Goal: Task Accomplishment & Management: Manage account settings

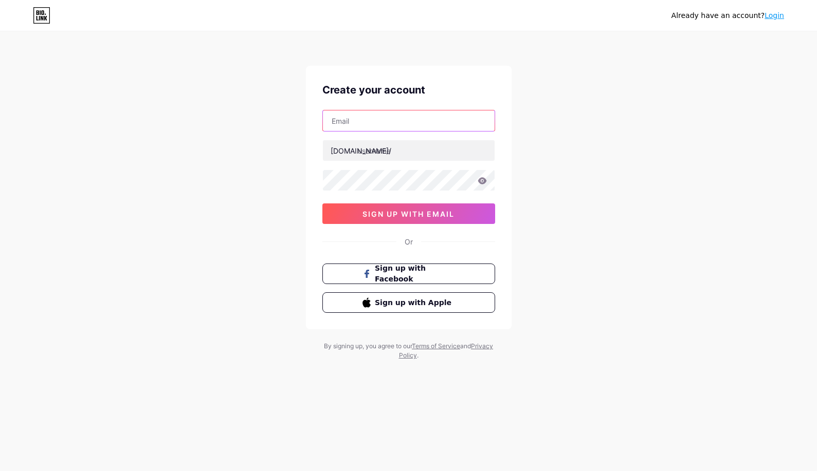
click at [401, 123] on input "text" at bounding box center [409, 120] width 172 height 21
click at [387, 120] on input "text" at bounding box center [409, 120] width 172 height 21
paste input "[EMAIL_ADDRESS][DOMAIN_NAME]"
type input "[EMAIL_ADDRESS][DOMAIN_NAME]"
click at [400, 154] on input "text" at bounding box center [409, 150] width 172 height 21
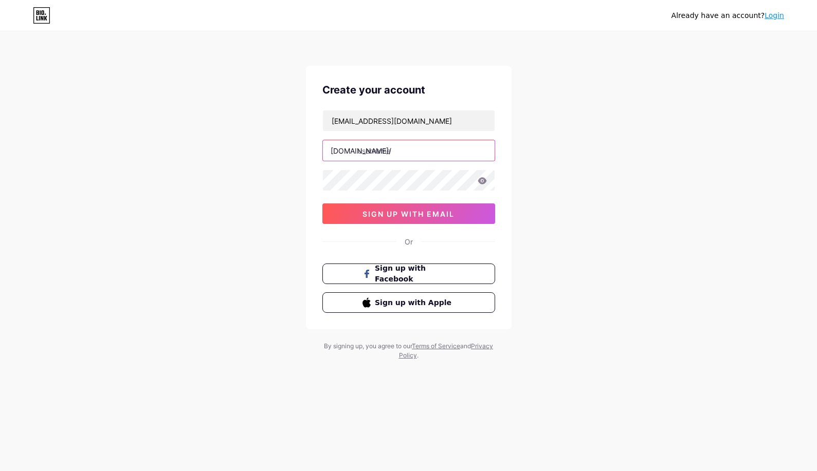
click at [398, 145] on input "text" at bounding box center [409, 150] width 172 height 21
paste input "garagedoorpenticton"
type input "garagedoorpenticton"
click at [278, 214] on div "Already have an account? Login Create your account [EMAIL_ADDRESS][DOMAIN_NAME]…" at bounding box center [408, 196] width 817 height 393
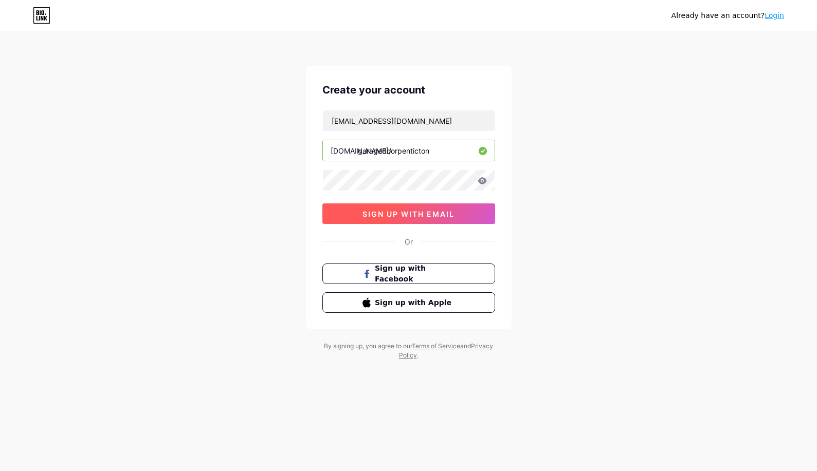
click at [384, 214] on span "sign up with email" at bounding box center [408, 214] width 92 height 9
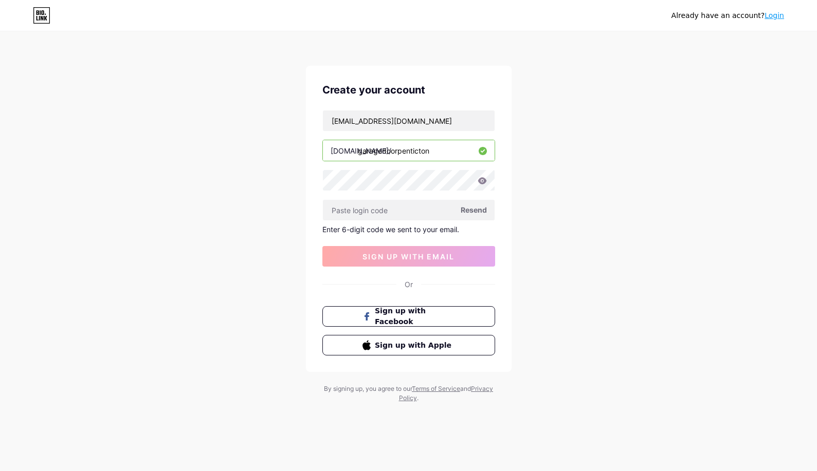
click at [481, 181] on icon at bounding box center [481, 180] width 9 height 7
click at [404, 204] on input "text" at bounding box center [409, 210] width 172 height 21
paste input "398834"
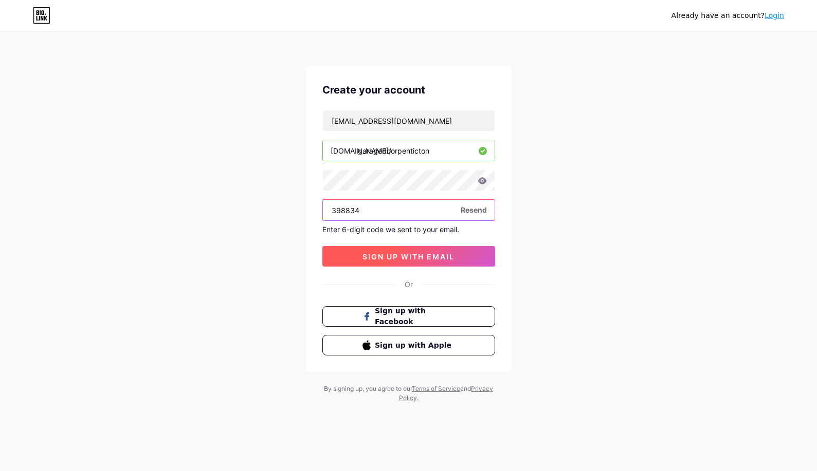
type input "398834"
click at [383, 253] on span "sign up with email" at bounding box center [408, 256] width 92 height 9
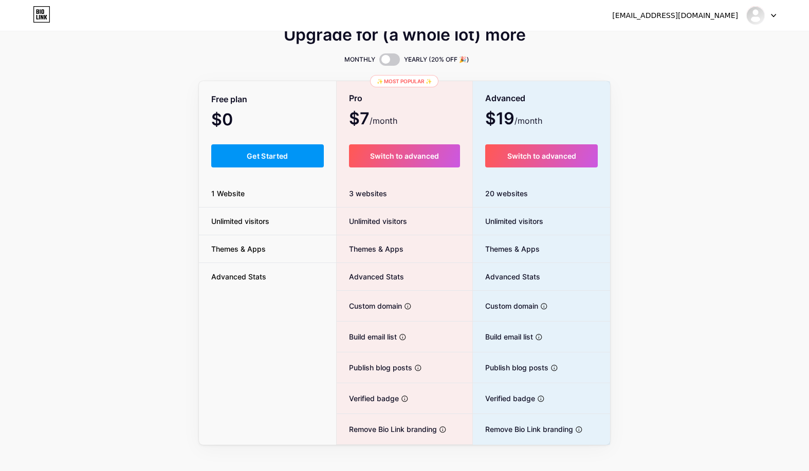
scroll to position [21, 0]
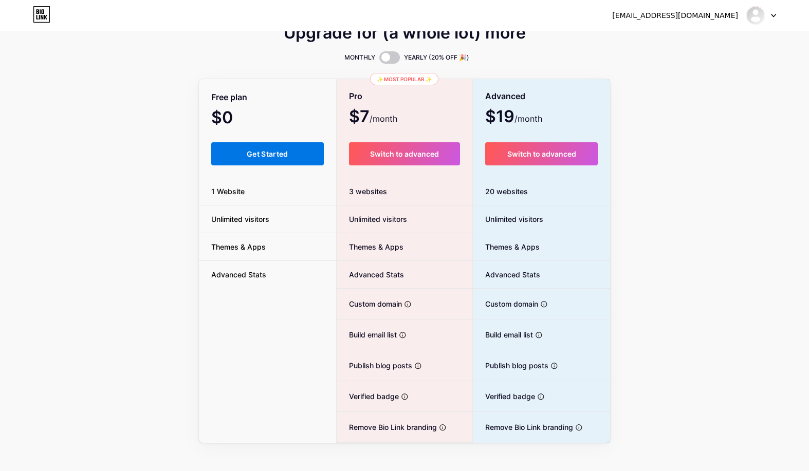
click at [277, 148] on button "Get Started" at bounding box center [267, 153] width 113 height 23
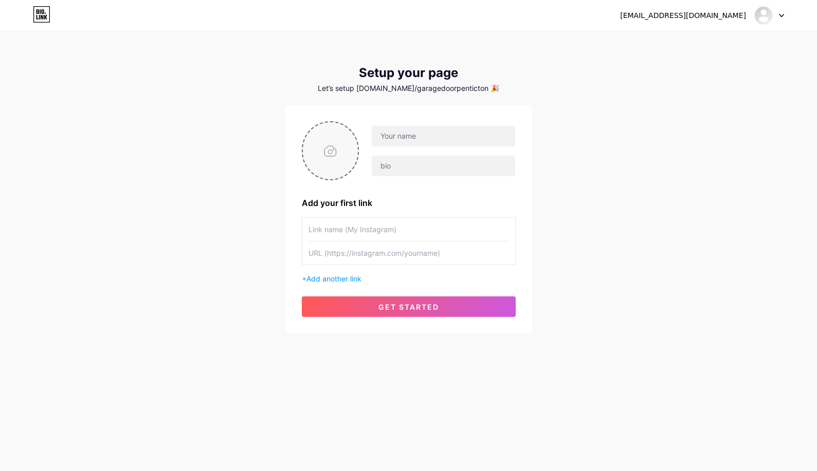
click at [322, 143] on input "file" at bounding box center [331, 150] width 56 height 57
type input "C:\fakepath\Bobs_Door_Service_Garage_Doors_Penticton_Logo_Original.png"
click at [440, 140] on input "text" at bounding box center [443, 136] width 143 height 21
paste input "[PERSON_NAME]'s Door Service"
type input "[PERSON_NAME]'s Door Service"
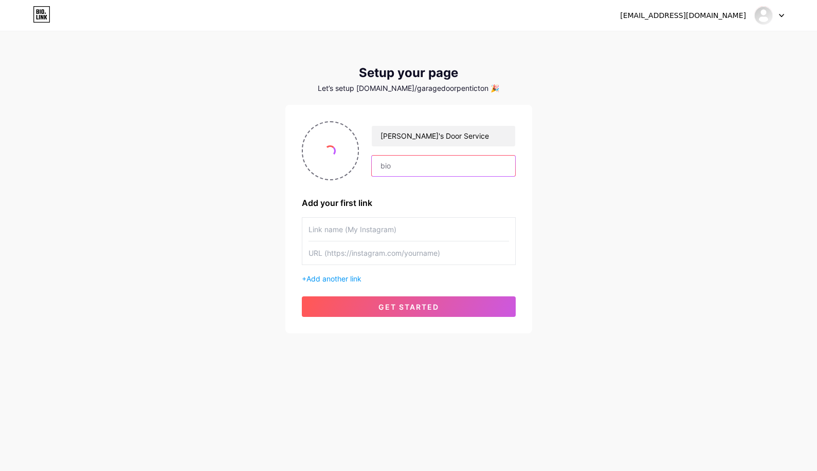
drag, startPoint x: 404, startPoint y: 169, endPoint x: 454, endPoint y: 160, distance: 50.1
click at [407, 168] on input "text" at bounding box center [443, 166] width 143 height 21
click at [412, 163] on input "text" at bounding box center [443, 166] width 143 height 21
paste input "With 30 years in the business, the team at Bob’s Door Service are experts at in…"
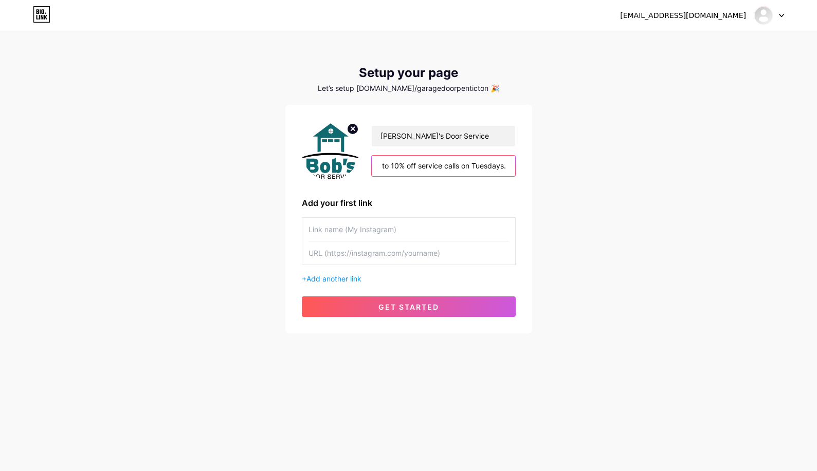
type input "With 30 years in the business, the team at Bob’s Door Service are experts at in…"
click at [359, 227] on input "text" at bounding box center [408, 229] width 200 height 23
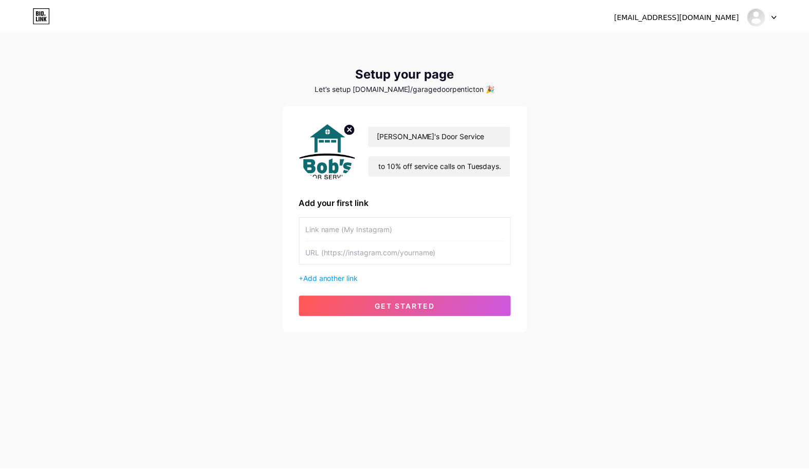
scroll to position [0, 0]
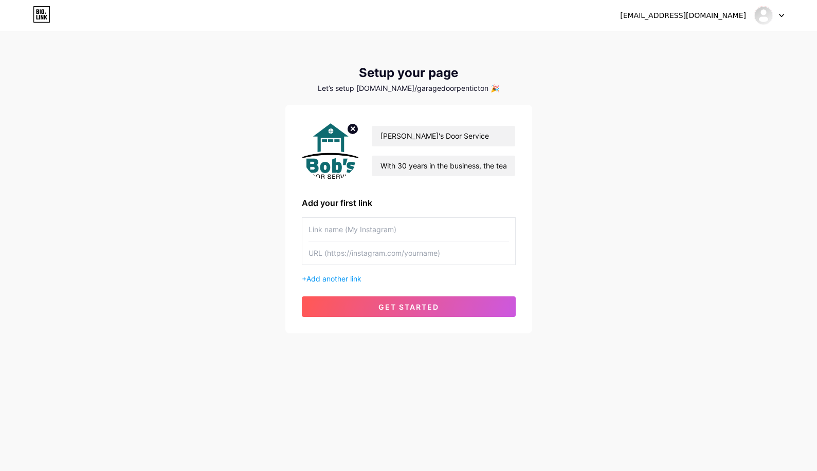
drag, startPoint x: 376, startPoint y: 228, endPoint x: 374, endPoint y: 233, distance: 5.4
click at [376, 228] on input "text" at bounding box center [408, 229] width 200 height 23
paste input "[PERSON_NAME]'s Door Service"
type input "[PERSON_NAME]'s Door Service"
click at [353, 261] on input "text" at bounding box center [408, 253] width 200 height 23
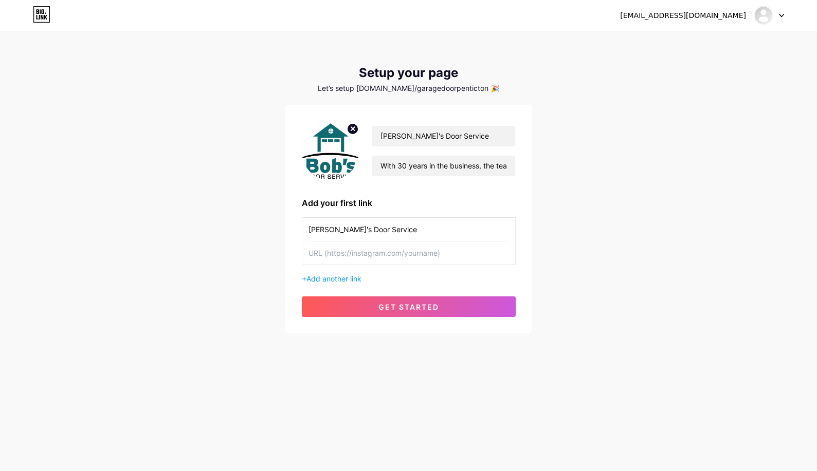
click at [346, 255] on input "text" at bounding box center [408, 253] width 200 height 23
paste input "[URL][DOMAIN_NAME]"
type input "[URL][DOMAIN_NAME]"
click at [408, 221] on input "[PERSON_NAME]'s Door Service" at bounding box center [408, 229] width 200 height 23
click at [356, 279] on span "Add another link" at bounding box center [333, 278] width 55 height 9
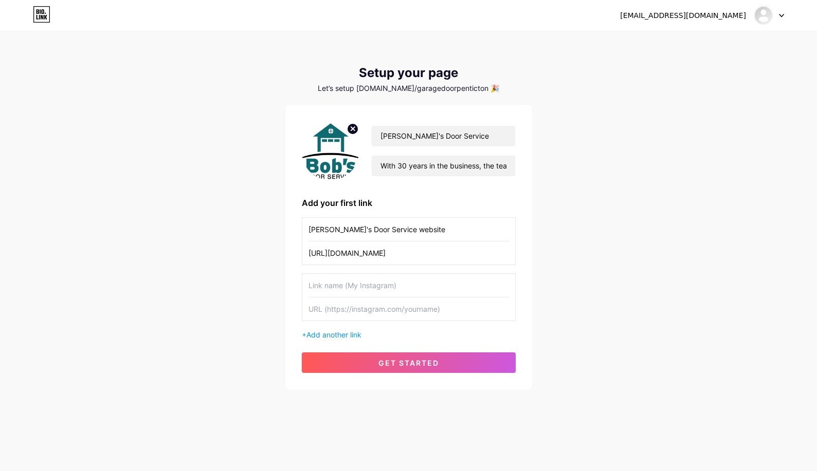
click at [384, 229] on input "[PERSON_NAME]'s Door Service website" at bounding box center [408, 229] width 200 height 23
drag, startPoint x: 378, startPoint y: 229, endPoint x: 287, endPoint y: 223, distance: 91.2
click at [86, 222] on div "[EMAIL_ADDRESS][DOMAIN_NAME] Dashboard Logout Setup your page Let’s setup [DOMA…" at bounding box center [408, 211] width 817 height 422
type input "Website"
drag, startPoint x: 349, startPoint y: 308, endPoint x: 357, endPoint y: 286, distance: 23.6
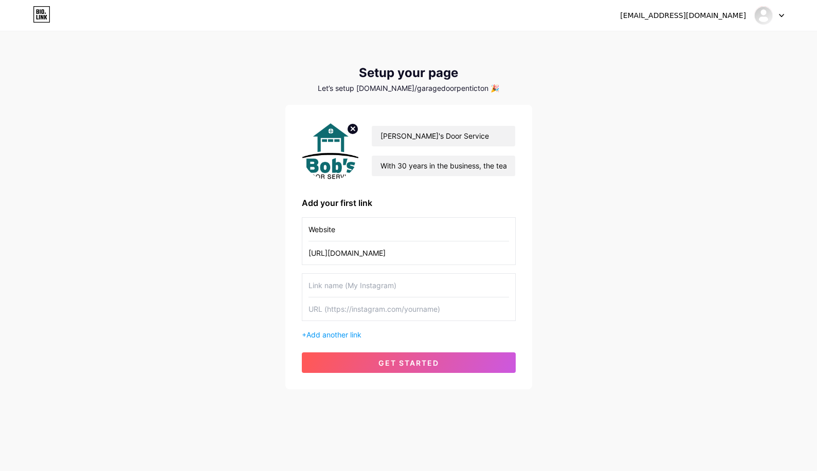
click at [349, 306] on input "text" at bounding box center [408, 309] width 200 height 23
paste input "[URL][DOMAIN_NAME]"
type input "[URL][DOMAIN_NAME]"
click at [358, 285] on input "text" at bounding box center [408, 285] width 200 height 23
type input "Facebook"
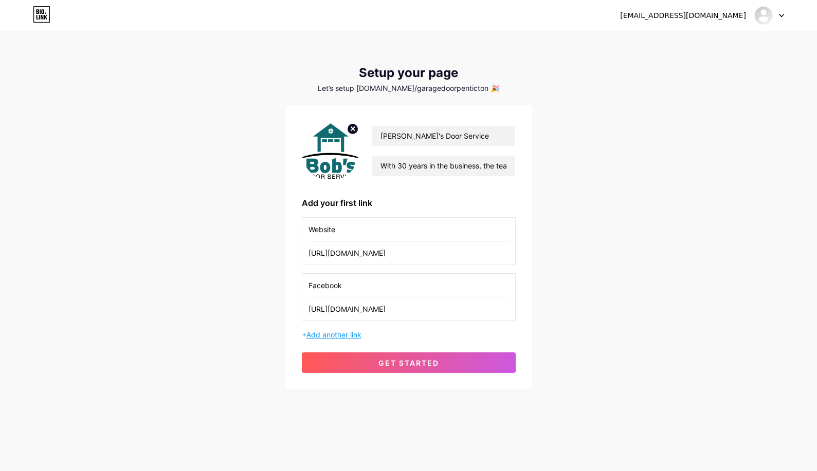
click at [360, 334] on span "Add another link" at bounding box center [333, 334] width 55 height 9
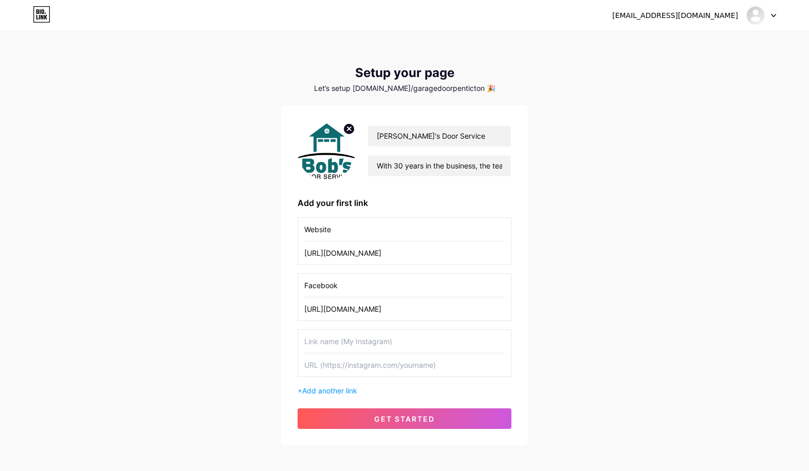
click at [348, 367] on input "text" at bounding box center [404, 365] width 200 height 23
paste input "[URL][DOMAIN_NAME]"
type input "[URL][DOMAIN_NAME]"
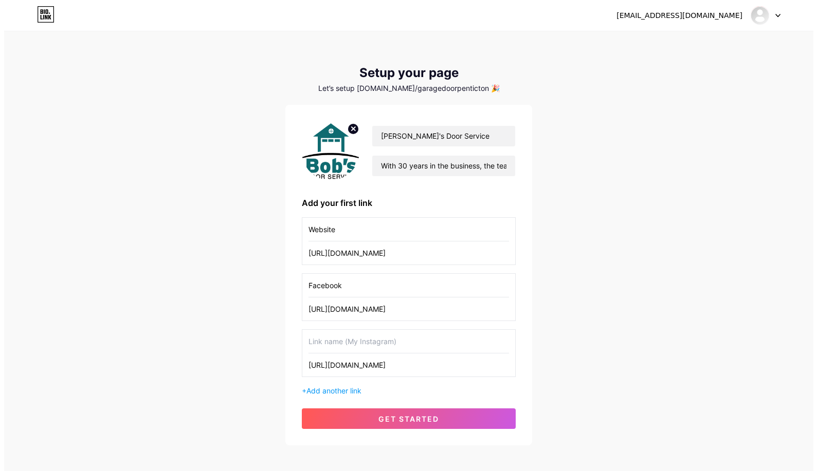
scroll to position [0, 0]
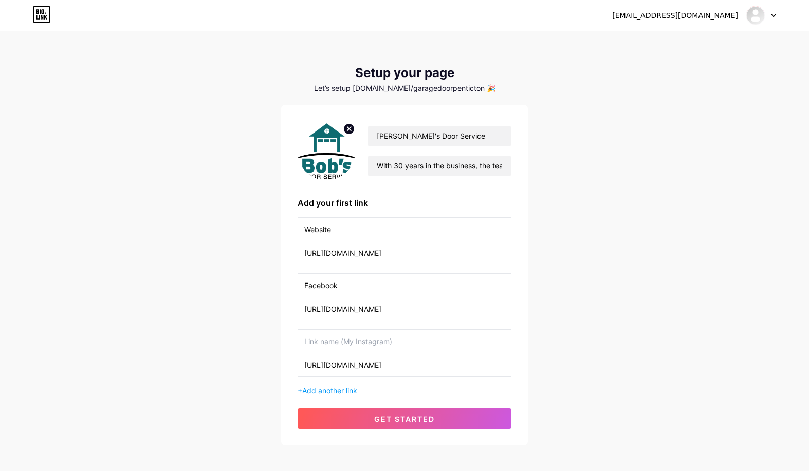
click at [353, 342] on input "text" at bounding box center [404, 341] width 200 height 23
type input "Goo"
type input "Maps"
click at [345, 418] on button "get started" at bounding box center [405, 419] width 214 height 21
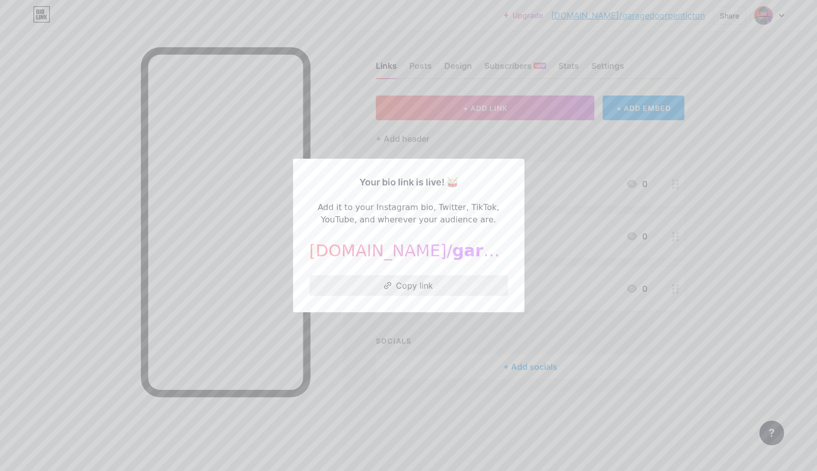
click at [418, 285] on button "Copy link" at bounding box center [408, 285] width 198 height 21
drag, startPoint x: 735, startPoint y: 118, endPoint x: 711, endPoint y: 125, distance: 25.6
click at [735, 118] on div at bounding box center [408, 235] width 817 height 471
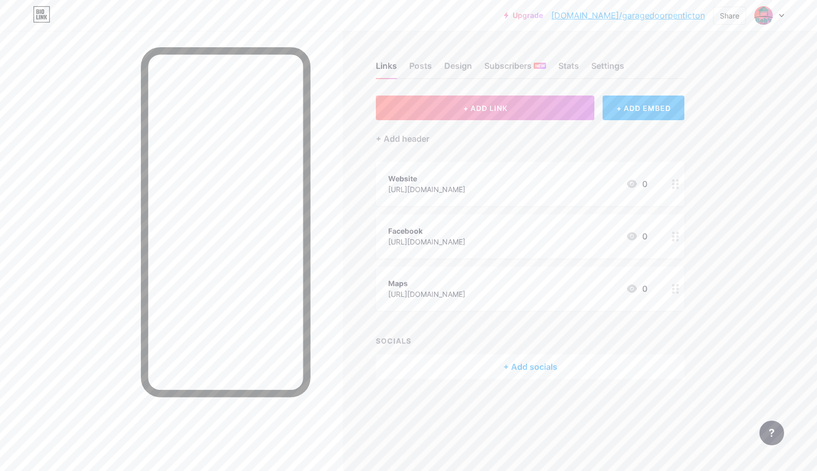
click at [531, 189] on div "Website [URL][DOMAIN_NAME] 0" at bounding box center [517, 184] width 259 height 24
click at [465, 185] on div "[URL][DOMAIN_NAME]" at bounding box center [426, 189] width 77 height 11
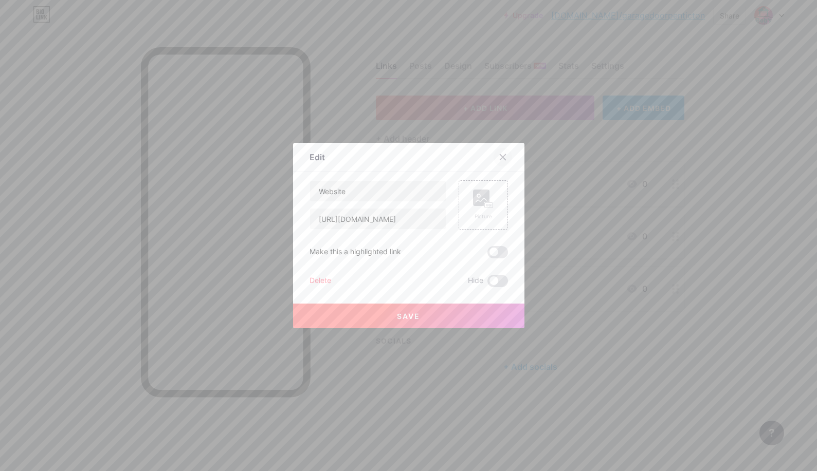
click at [500, 154] on icon at bounding box center [503, 157] width 8 height 8
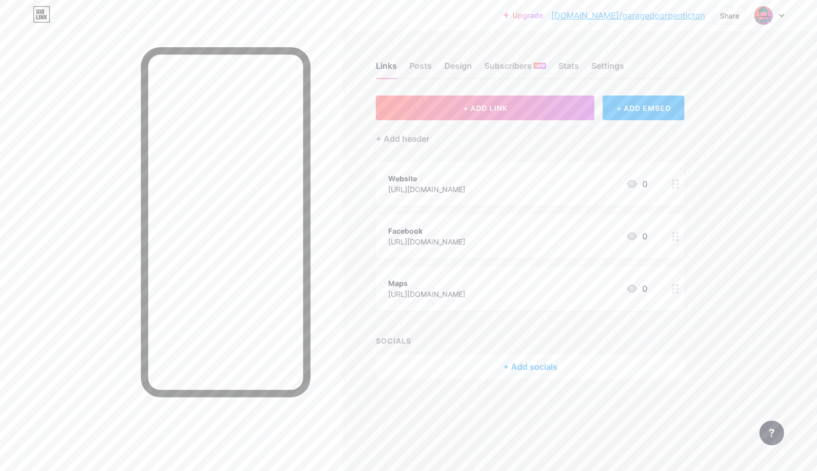
click at [531, 371] on div "+ Add socials" at bounding box center [530, 367] width 308 height 25
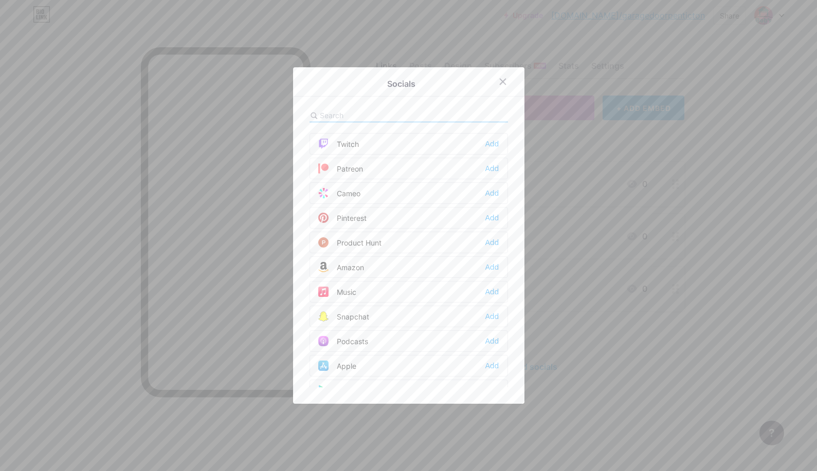
scroll to position [360, 0]
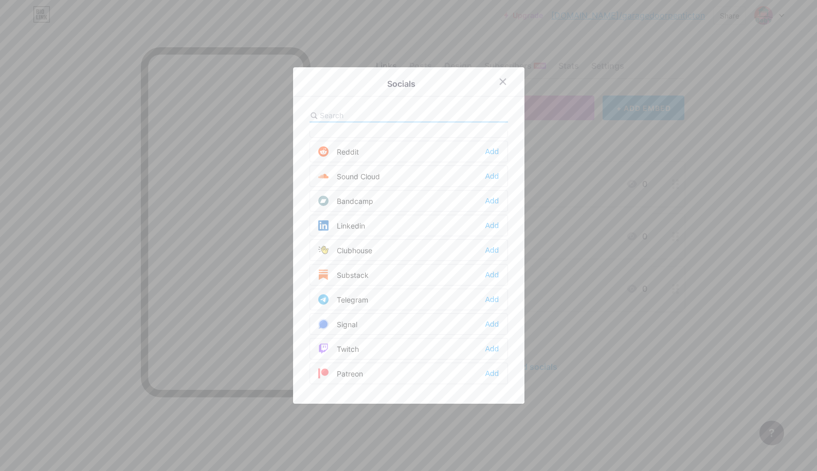
click at [389, 115] on input "text" at bounding box center [377, 115] width 114 height 11
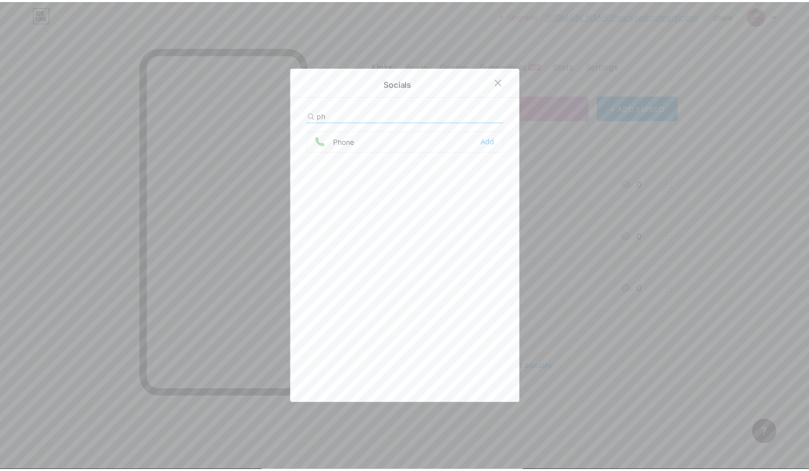
scroll to position [0, 0]
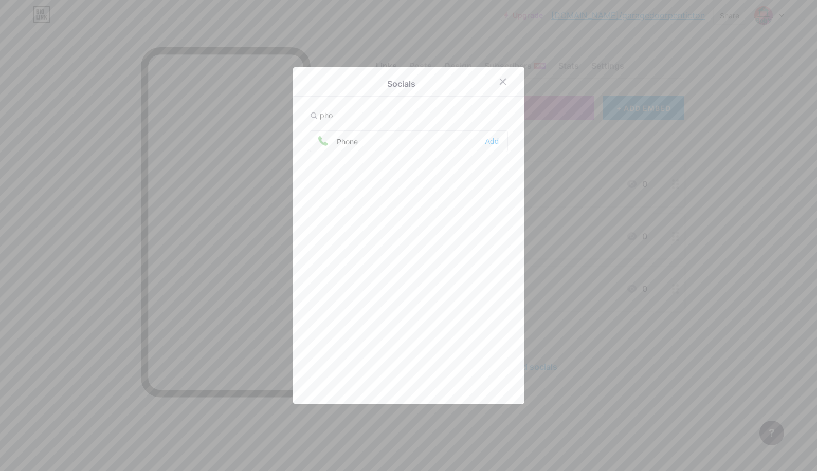
type input "pho"
click at [369, 145] on div "Phone Add" at bounding box center [408, 142] width 198 height 22
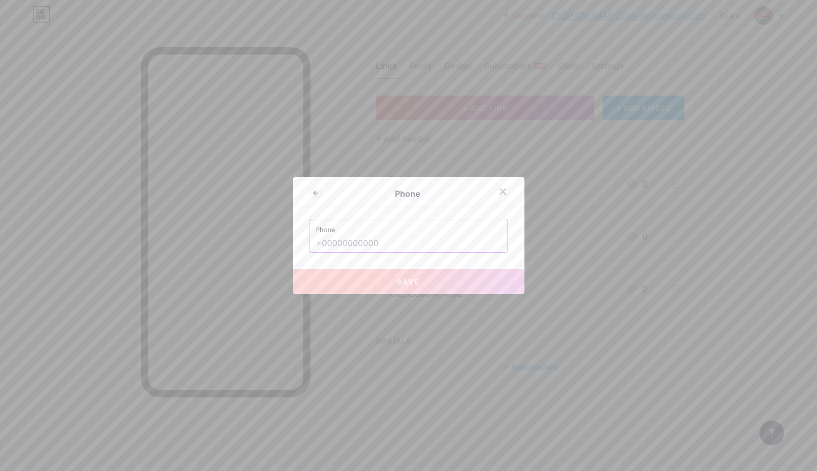
click at [365, 245] on input "text" at bounding box center [408, 243] width 185 height 17
paste input "[EMAIL_ADDRESS][DOMAIN_NAME]"
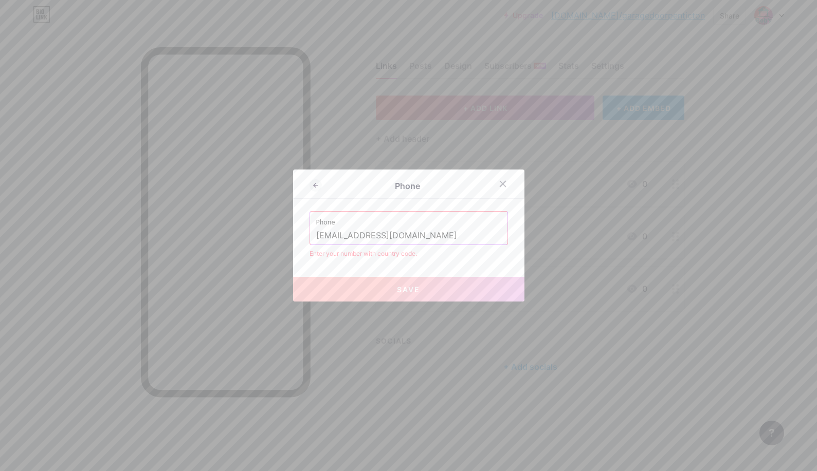
type input "[EMAIL_ADDRESS][DOMAIN_NAME]"
click at [385, 232] on input "[EMAIL_ADDRESS][DOMAIN_NAME]" at bounding box center [408, 235] width 185 height 17
paste input "[PHONE_NUMBER]"
click at [316, 234] on input "[PHONE_NUMBER]" at bounding box center [408, 235] width 185 height 17
type input "[PHONE_NUMBER]"
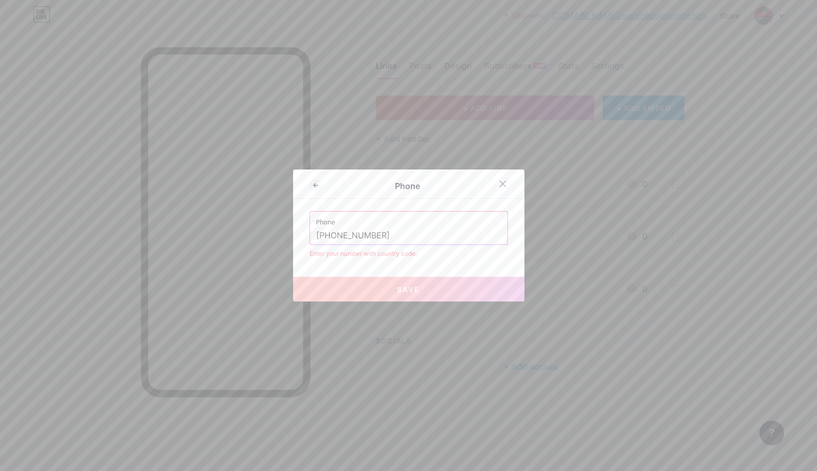
click at [387, 290] on button "Save" at bounding box center [408, 289] width 231 height 25
click at [414, 228] on input "[PHONE_NUMBER]" at bounding box center [408, 235] width 185 height 17
click at [360, 234] on input "[PHONE_NUMBER]" at bounding box center [408, 235] width 185 height 17
drag, startPoint x: 311, startPoint y: 237, endPoint x: 491, endPoint y: 253, distance: 180.6
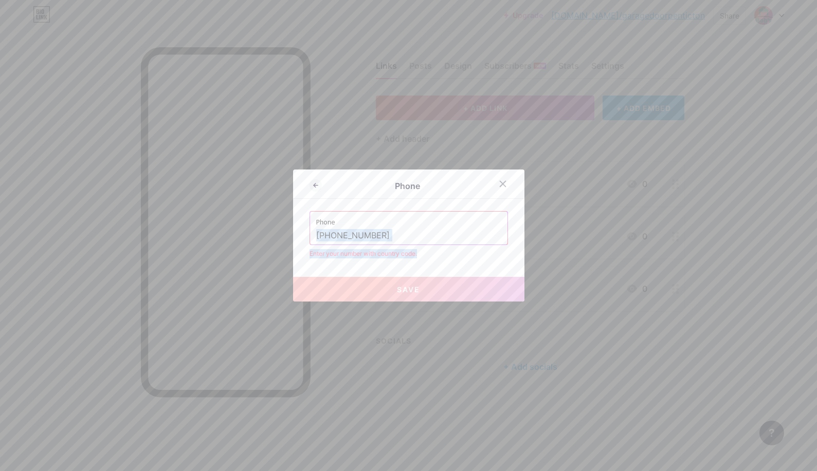
click at [491, 253] on div "Phone [PHONE_NUMBER] Enter your number with country code." at bounding box center [408, 234] width 198 height 47
click at [491, 253] on div "Enter your number with country code." at bounding box center [408, 253] width 198 height 9
click at [433, 230] on input "[PHONE_NUMBER]" at bounding box center [408, 235] width 185 height 17
click at [336, 238] on input "[PHONE_NUMBER]" at bounding box center [408, 235] width 185 height 17
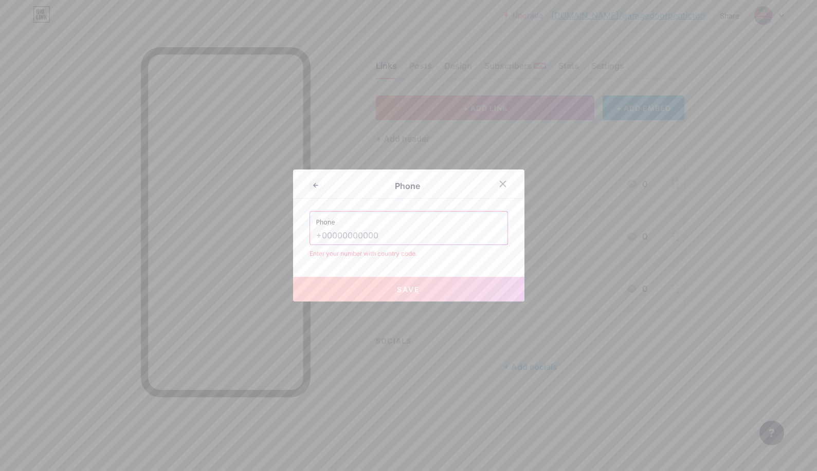
paste input "[PHONE_NUMBER]"
click at [316, 234] on input "[PHONE_NUMBER]" at bounding box center [408, 235] width 185 height 17
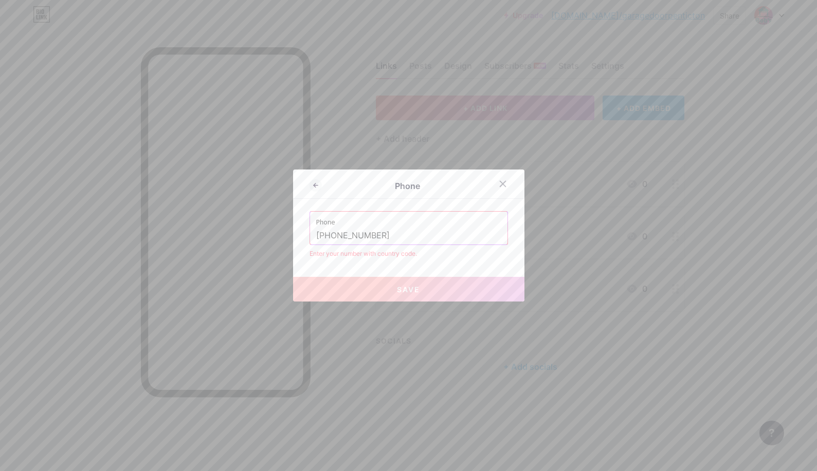
click at [319, 232] on input "[PHONE_NUMBER]" at bounding box center [408, 235] width 185 height 17
click at [316, 234] on input "[PHONE_NUMBER]" at bounding box center [408, 235] width 185 height 17
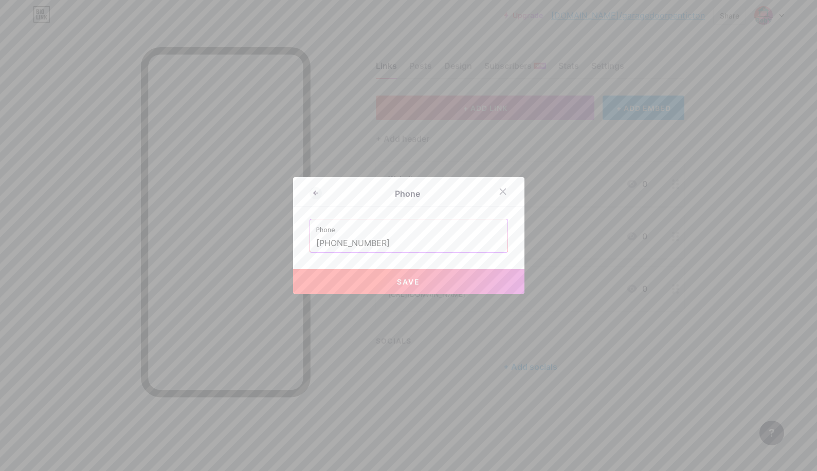
click at [321, 243] on input "[PHONE_NUMBER]" at bounding box center [408, 243] width 185 height 17
click at [407, 259] on div "Phone Phone [PHONE_NUMBER] Save" at bounding box center [408, 235] width 231 height 117
click at [398, 279] on span "Save" at bounding box center [408, 282] width 23 height 9
type input "tel:[PHONE_NUMBER]"
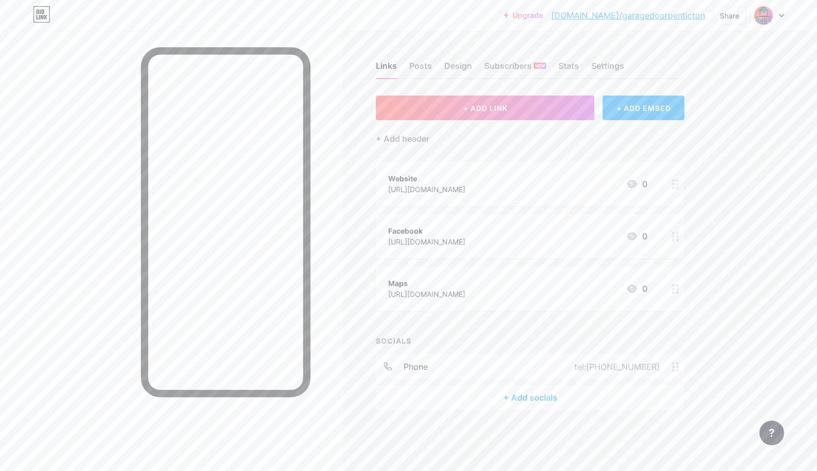
click at [535, 397] on div "+ Add socials" at bounding box center [530, 397] width 308 height 25
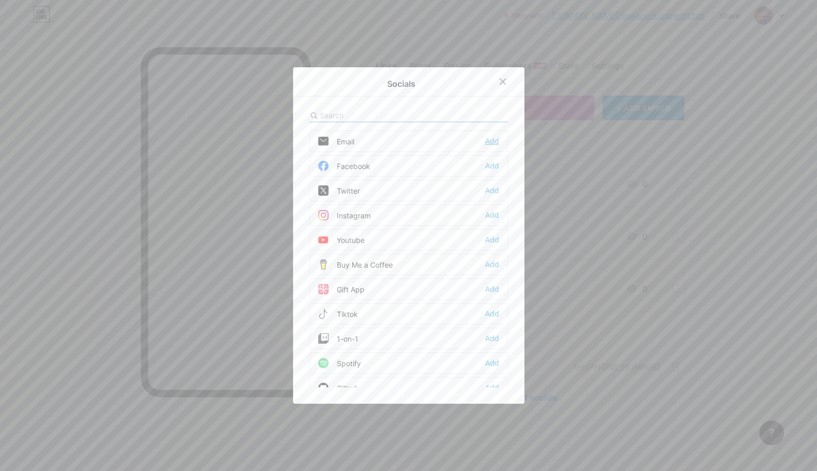
click at [494, 138] on div "Add" at bounding box center [492, 141] width 14 height 10
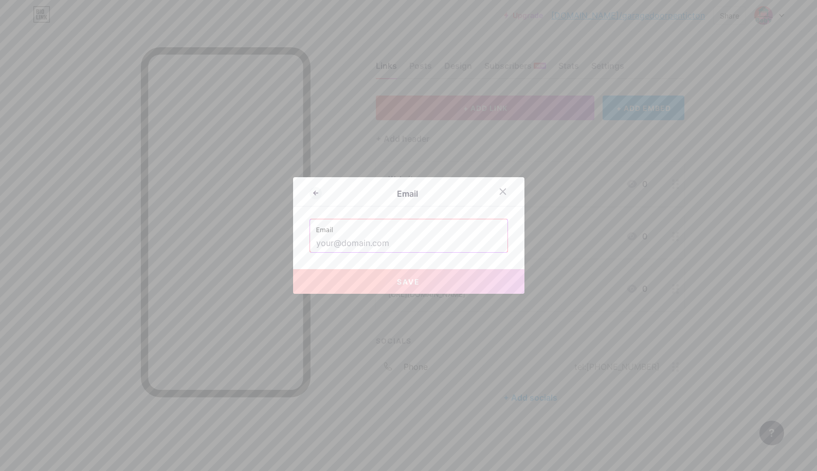
click at [384, 243] on input "text" at bounding box center [408, 243] width 185 height 17
drag, startPoint x: 384, startPoint y: 243, endPoint x: 383, endPoint y: 252, distance: 8.9
click at [384, 245] on input "text" at bounding box center [408, 243] width 185 height 17
click at [384, 246] on input "text" at bounding box center [408, 243] width 185 height 17
paste input "[EMAIL_ADDRESS][DOMAIN_NAME]"
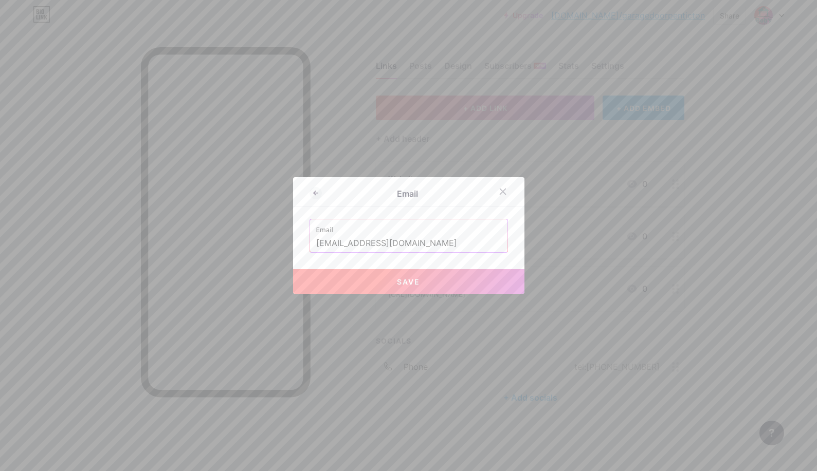
click at [349, 277] on button "Save" at bounding box center [408, 281] width 231 height 25
type input "mailto:[EMAIL_ADDRESS][DOMAIN_NAME]"
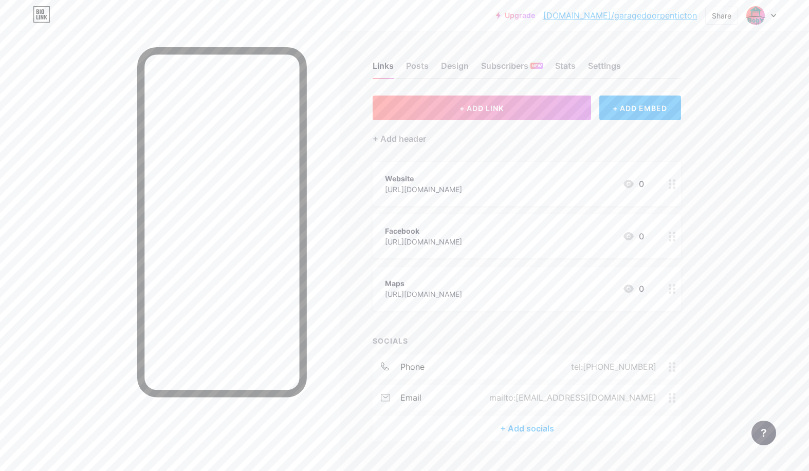
drag, startPoint x: 671, startPoint y: 368, endPoint x: 669, endPoint y: 179, distance: 189.1
click at [669, 179] on div "+ ADD LINK + ADD EMBED + Add header Website [URL][DOMAIN_NAME] 0 Facebook [URL]…" at bounding box center [527, 268] width 308 height 345
click at [762, 283] on div "Upgrade [DOMAIN_NAME]/garage... [DOMAIN_NAME]/garagedoorpenticton Share Switch …" at bounding box center [404, 246] width 809 height 492
click at [761, 299] on div "Upgrade [DOMAIN_NAME]/garage... [DOMAIN_NAME]/garagedoorpenticton Share Switch …" at bounding box center [404, 246] width 809 height 492
click at [605, 66] on div "Settings" at bounding box center [604, 69] width 33 height 19
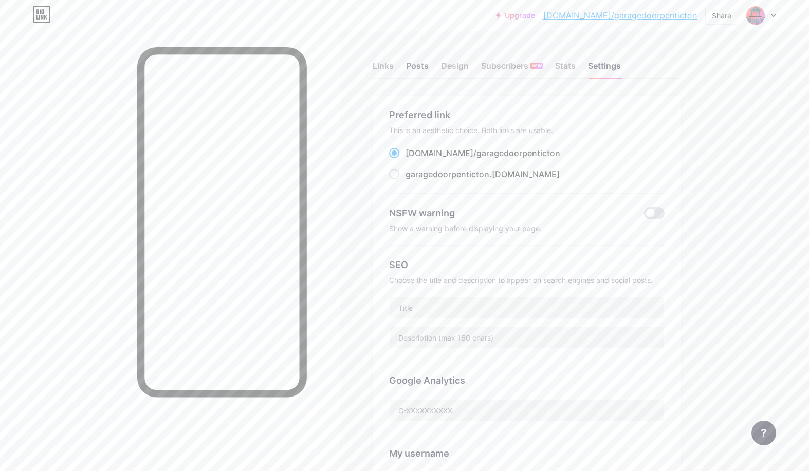
click at [416, 65] on div "Posts" at bounding box center [417, 69] width 23 height 19
click at [383, 67] on div "Links" at bounding box center [383, 69] width 21 height 19
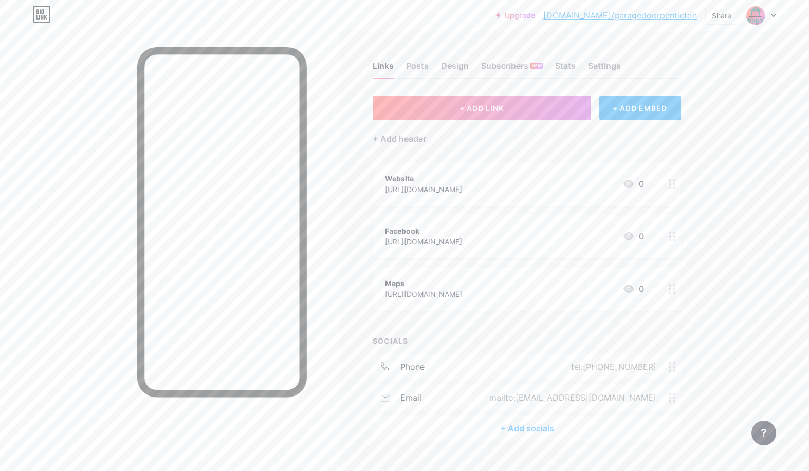
click at [744, 54] on div "Upgrade [DOMAIN_NAME]/garage... [DOMAIN_NAME]/garagedoorpenticton Share Switch …" at bounding box center [404, 246] width 809 height 492
click at [716, 16] on div "Share" at bounding box center [722, 15] width 20 height 11
click at [650, 56] on div "Copy link" at bounding box center [636, 53] width 38 height 12
click at [351, 53] on div "Links Posts Design Subscribers NEW Stats Settings + ADD LINK + ADD EMBED + Add …" at bounding box center [362, 262] width 724 height 462
click at [768, 14] on div at bounding box center [761, 15] width 30 height 19
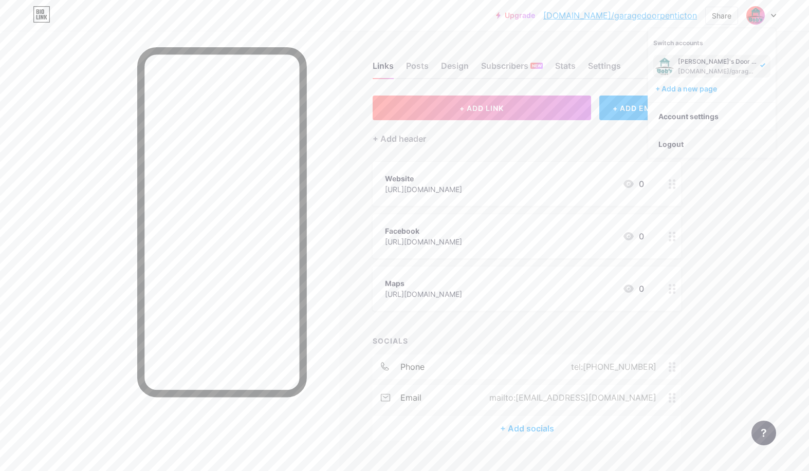
click at [681, 145] on li "Logout" at bounding box center [711, 145] width 127 height 28
